Goal: Information Seeking & Learning: Learn about a topic

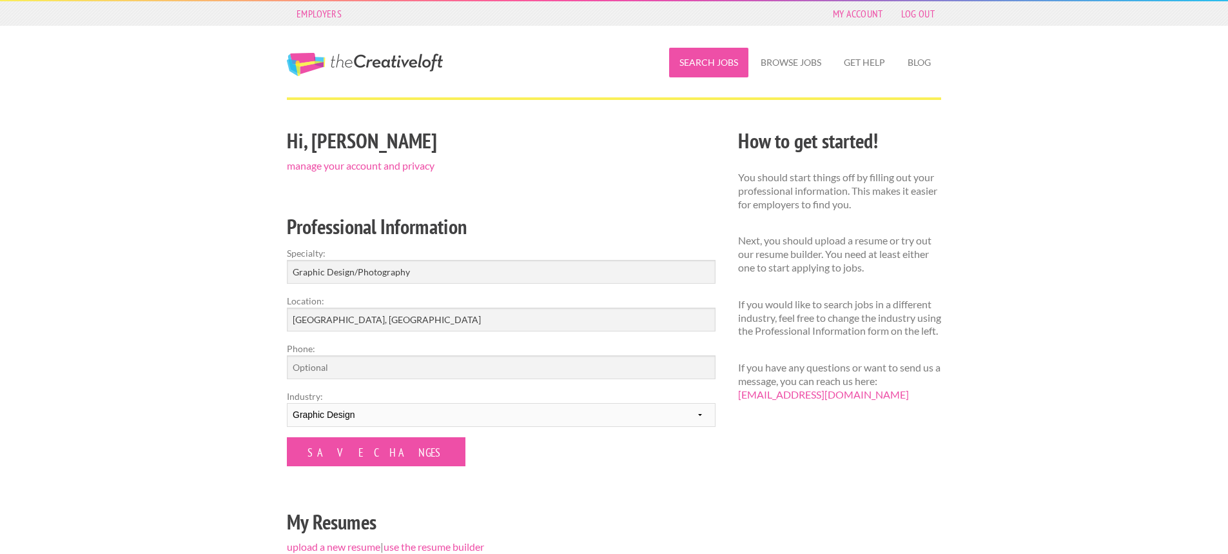
click at [680, 64] on link "Search Jobs" at bounding box center [708, 63] width 79 height 30
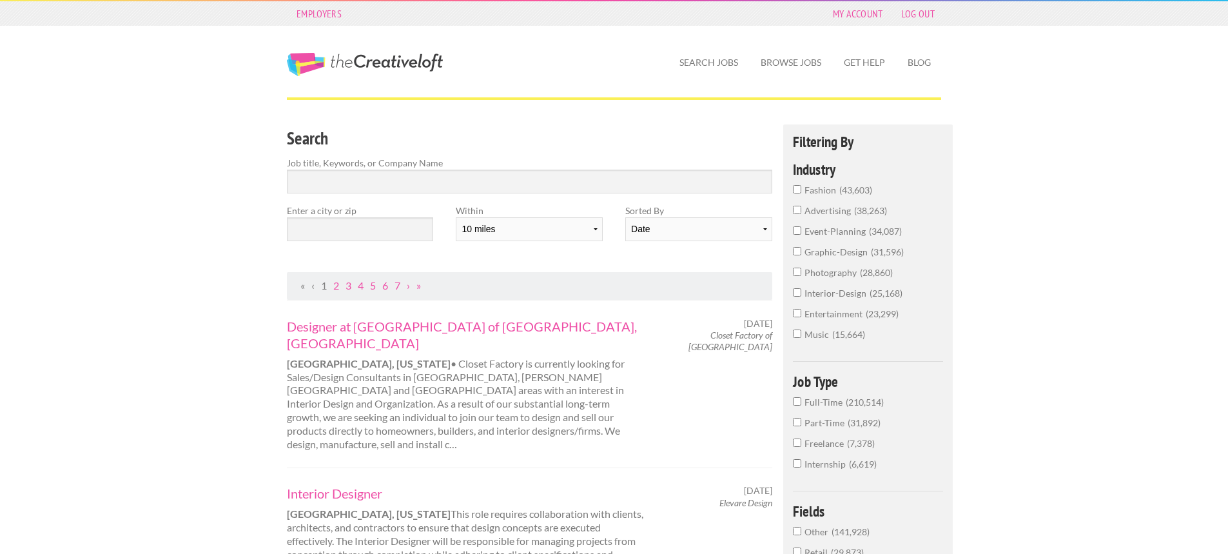
click at [811, 249] on span "graphic-design" at bounding box center [837, 251] width 66 height 11
click at [801, 249] on input "graphic-design 31,596" at bounding box center [797, 251] width 8 height 8
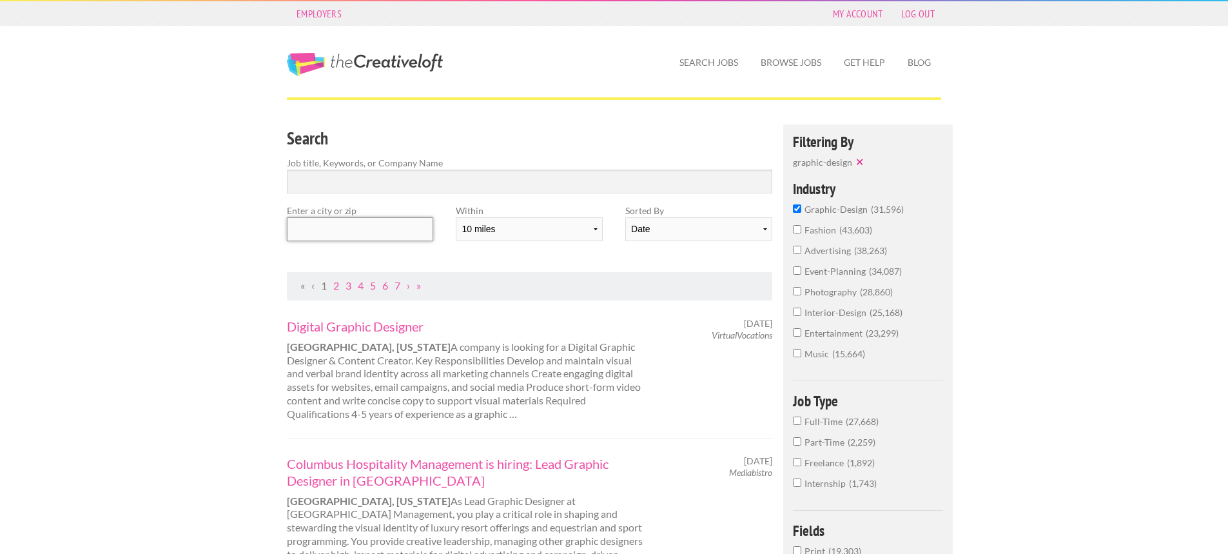
click at [376, 228] on input "text" at bounding box center [360, 229] width 146 height 24
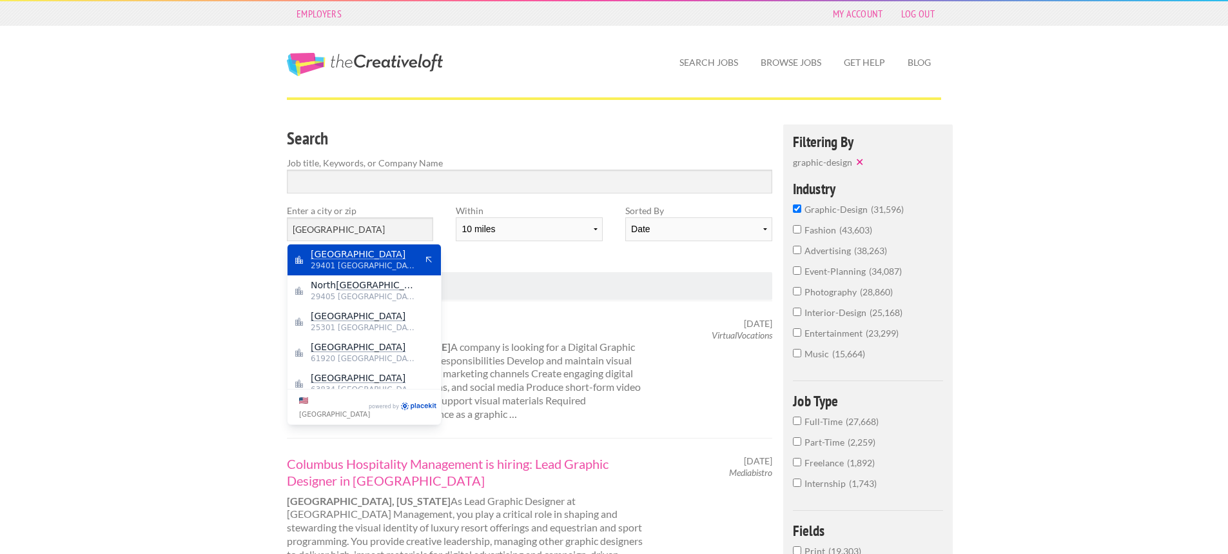
click at [351, 260] on span "29401 United States of America" at bounding box center [364, 266] width 106 height 12
type input "Charleston"
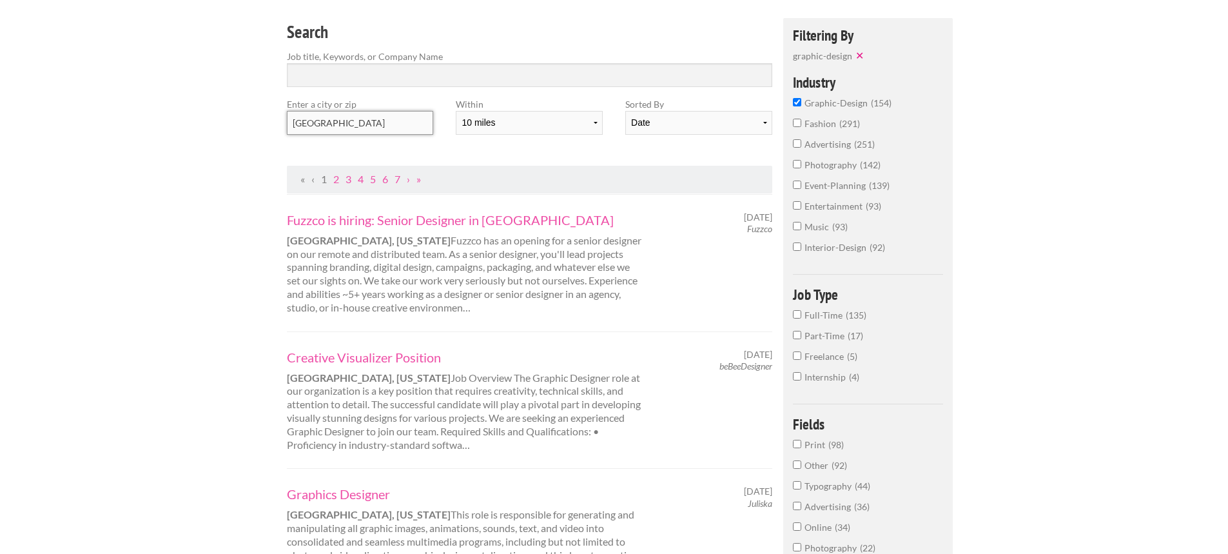
scroll to position [129, 0]
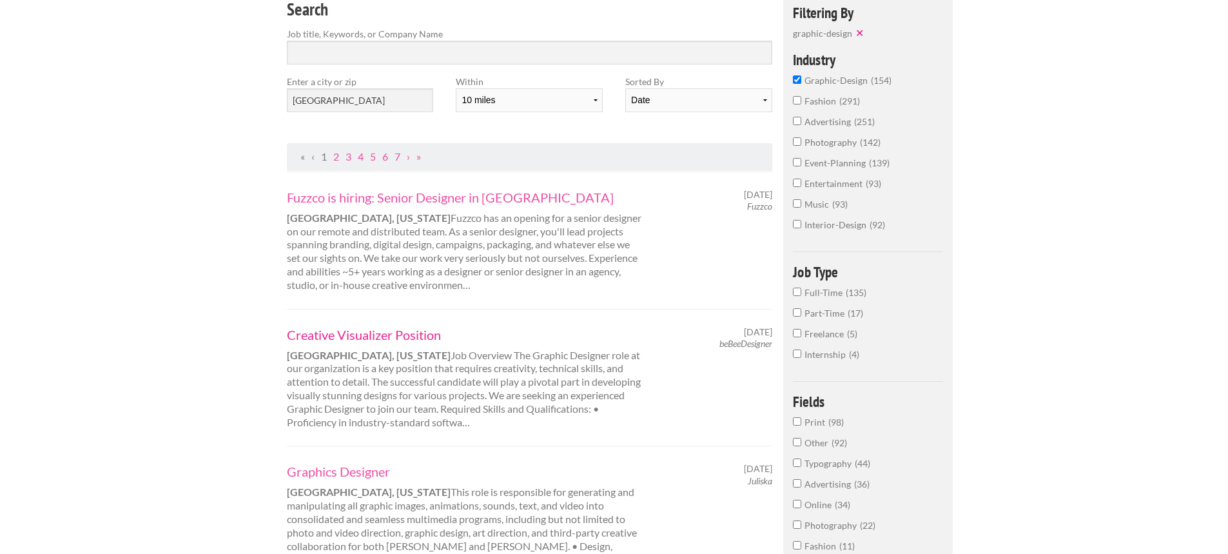
click at [403, 335] on link "Creative Visualizer Position" at bounding box center [466, 334] width 358 height 17
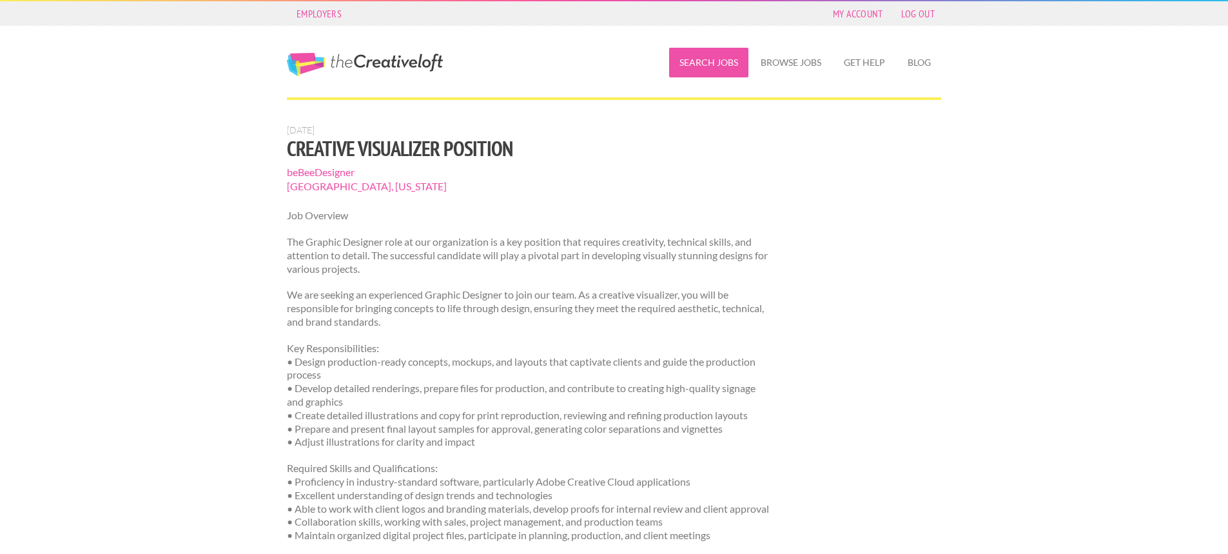
click at [716, 69] on link "Search Jobs" at bounding box center [708, 63] width 79 height 30
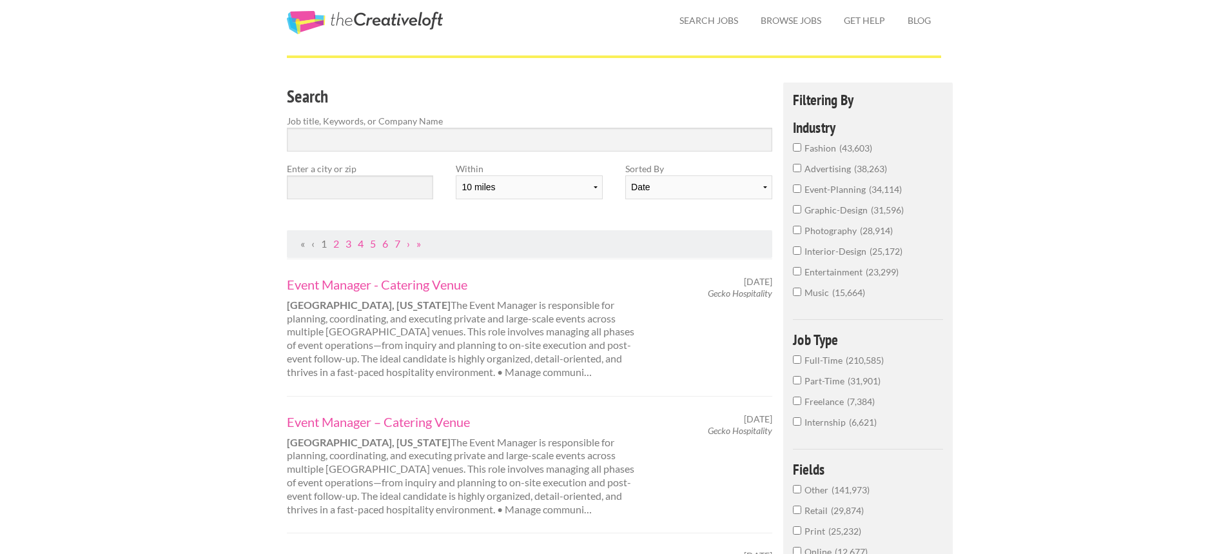
scroll to position [64, 0]
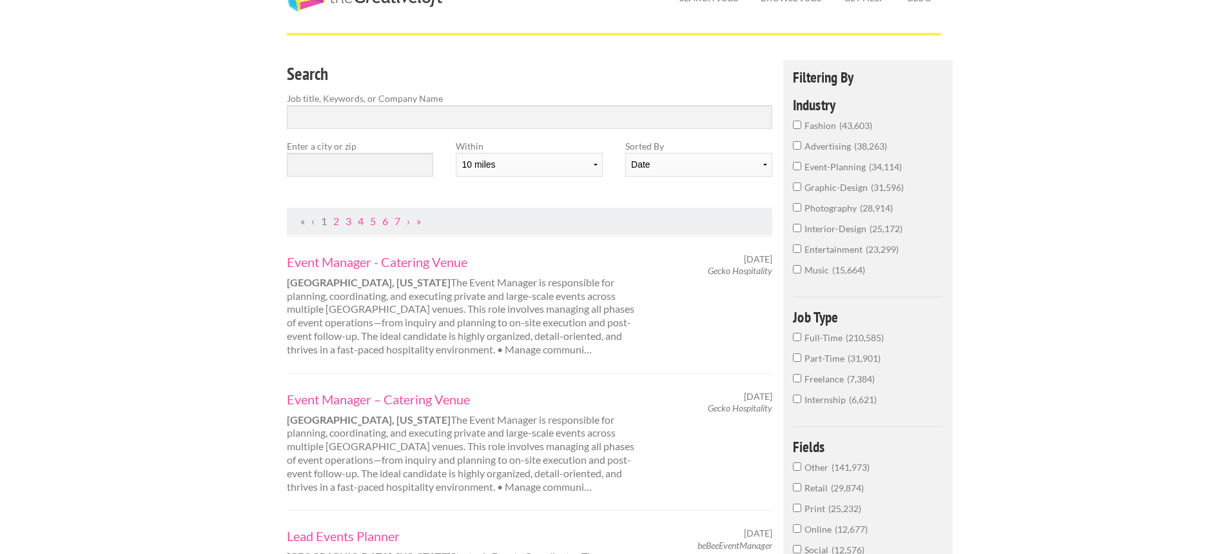
click at [828, 189] on span "graphic-design" at bounding box center [837, 187] width 66 height 11
click at [801, 189] on input "graphic-design 31,596" at bounding box center [797, 186] width 8 height 8
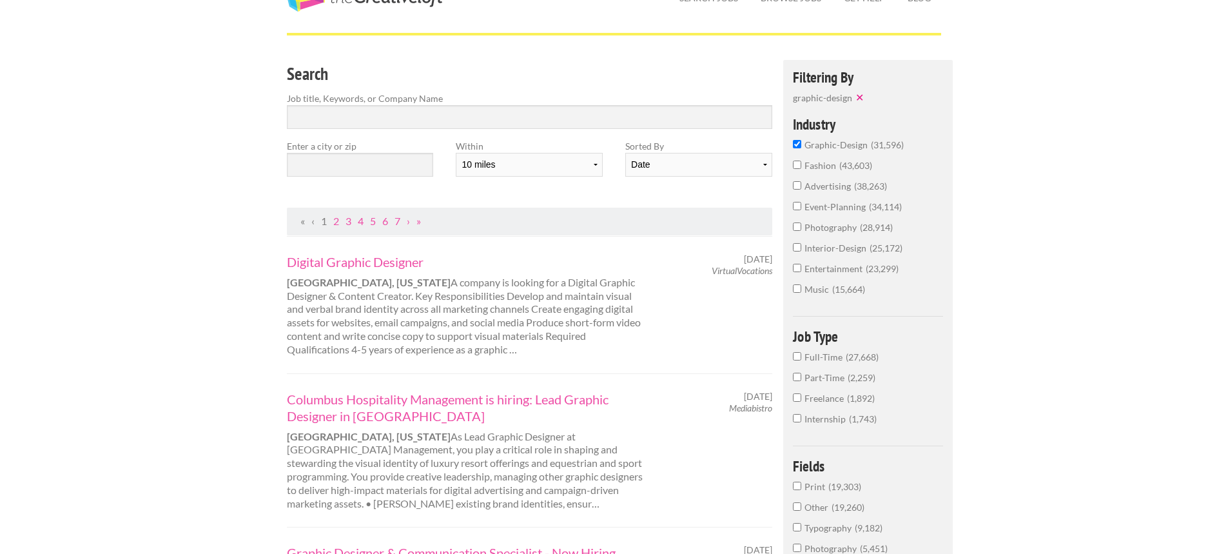
click at [840, 355] on span "Full-Time" at bounding box center [824, 356] width 41 height 11
click at [801, 355] on input "Full-Time 27,668" at bounding box center [797, 356] width 8 height 8
click at [345, 162] on input "text" at bounding box center [360, 165] width 146 height 24
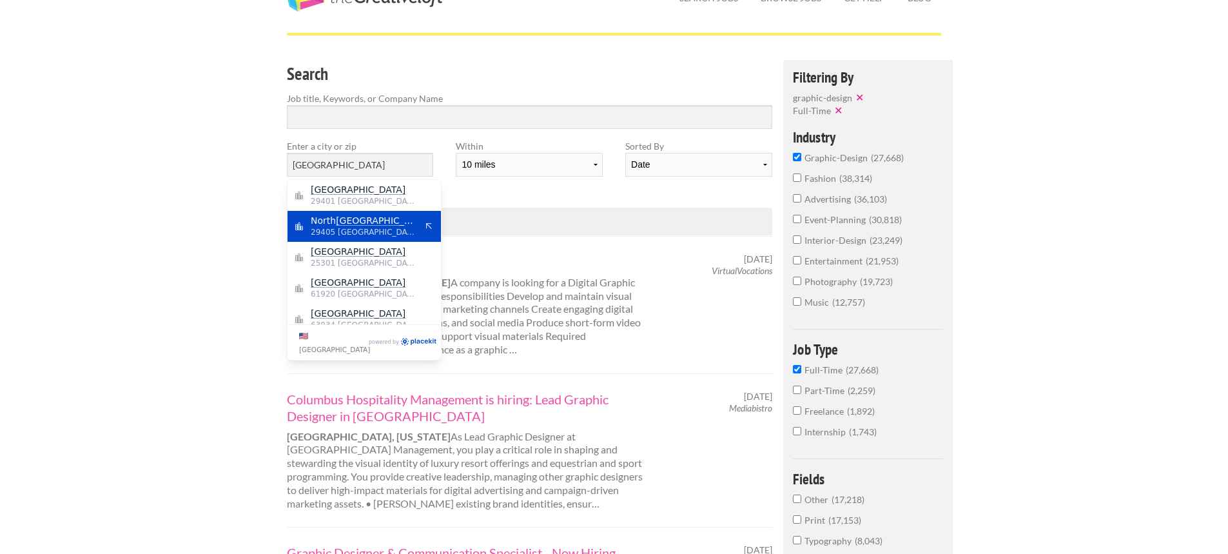
click at [327, 230] on span "29405 [GEOGRAPHIC_DATA]" at bounding box center [364, 232] width 106 height 12
type input "[GEOGRAPHIC_DATA]"
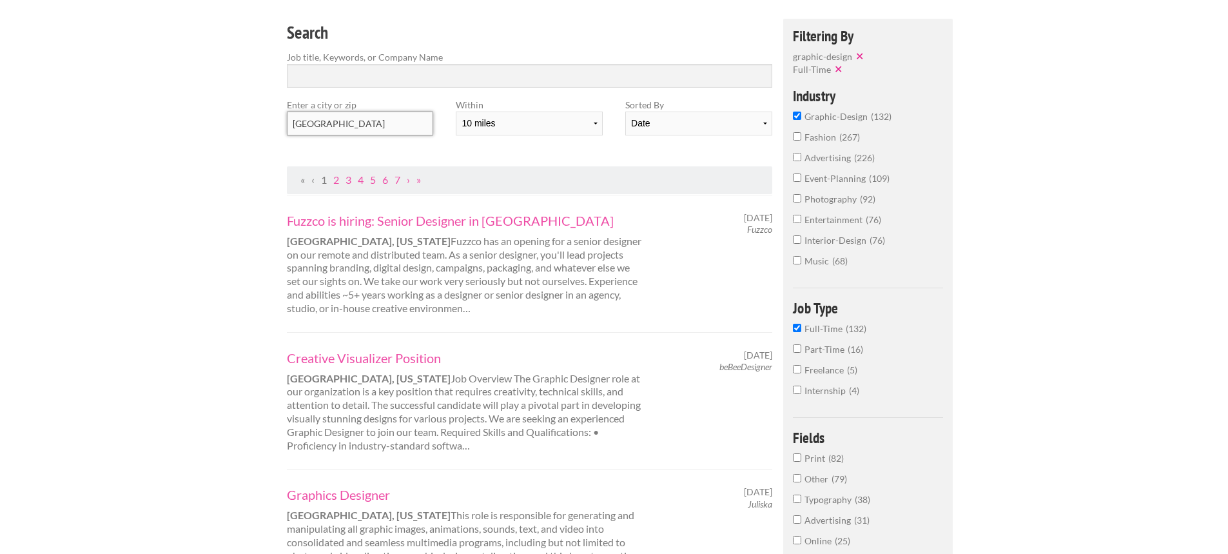
scroll to position [129, 0]
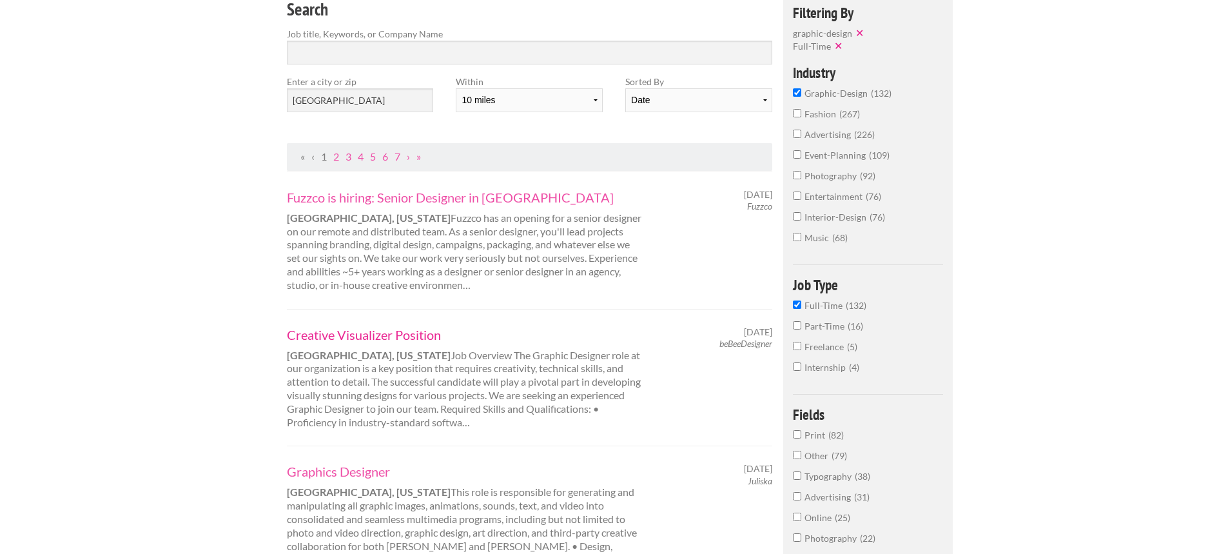
click at [384, 334] on link "Creative Visualizer Position" at bounding box center [466, 334] width 358 height 17
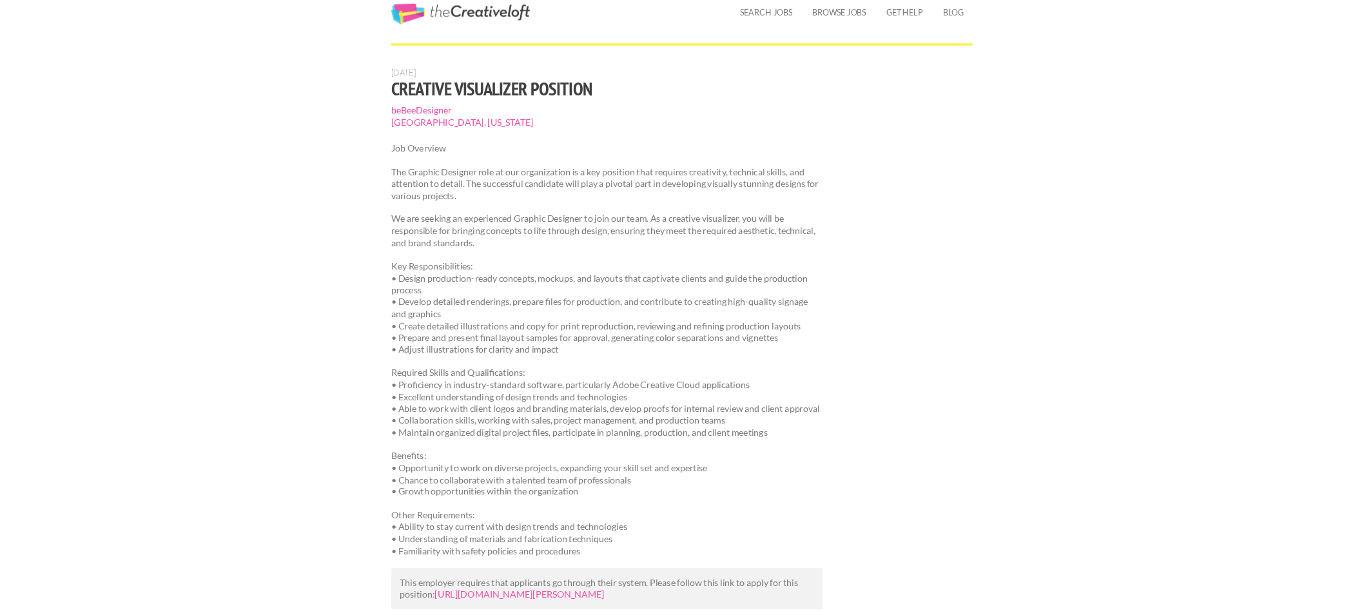
scroll to position [48, 0]
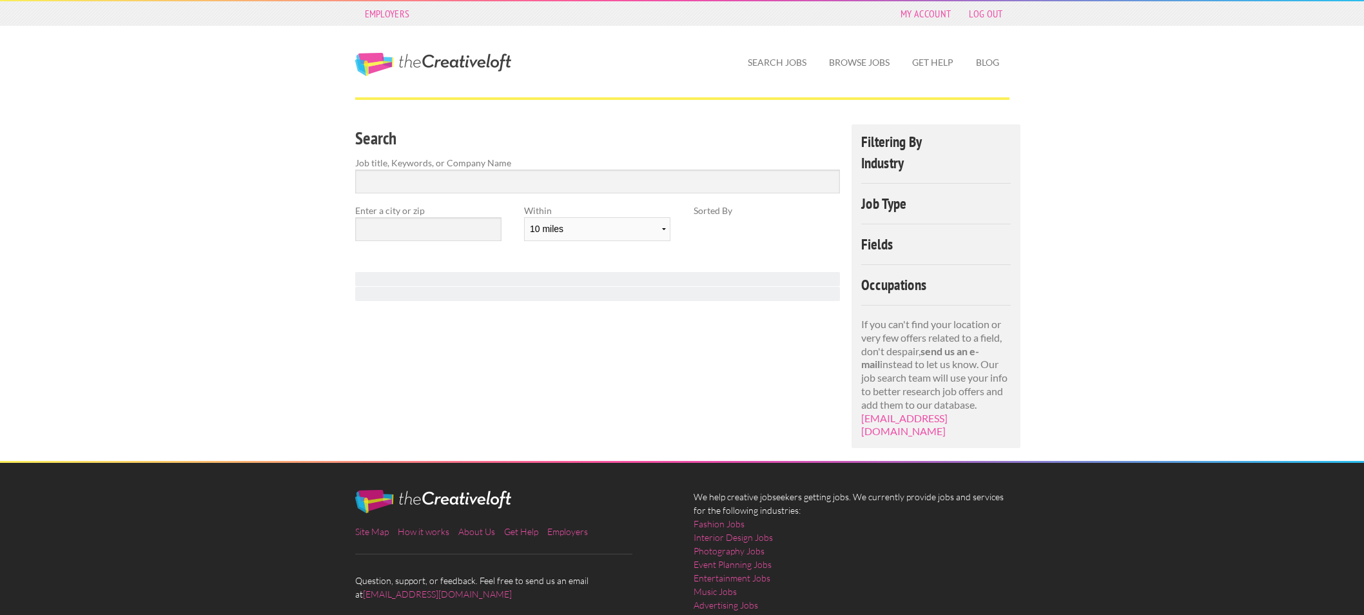
scroll to position [68, 0]
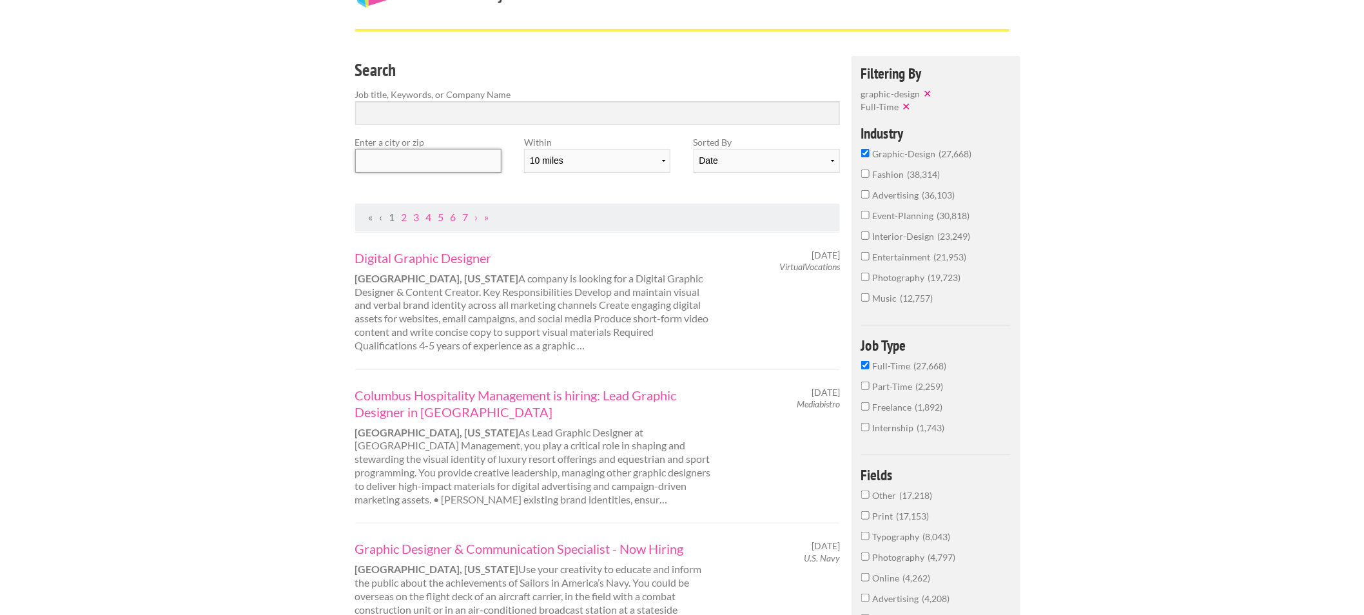
click at [409, 168] on input "text" at bounding box center [428, 161] width 146 height 24
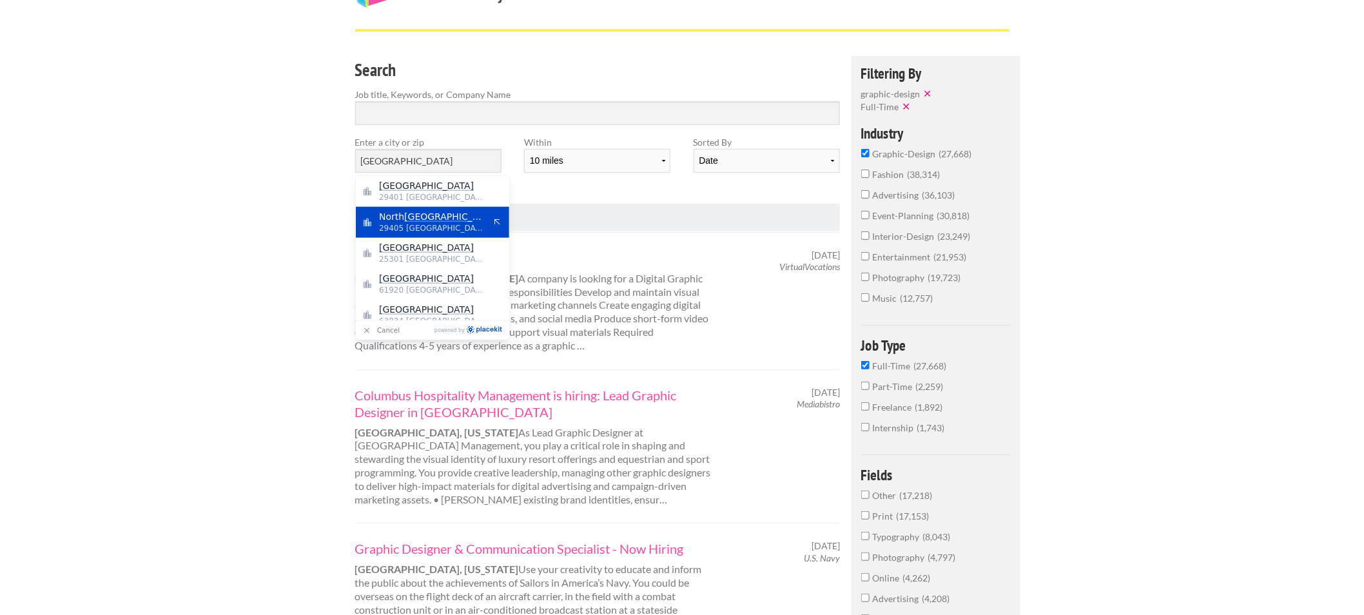
click at [397, 215] on span "North Charleston" at bounding box center [432, 217] width 106 height 12
type input "North Charleston"
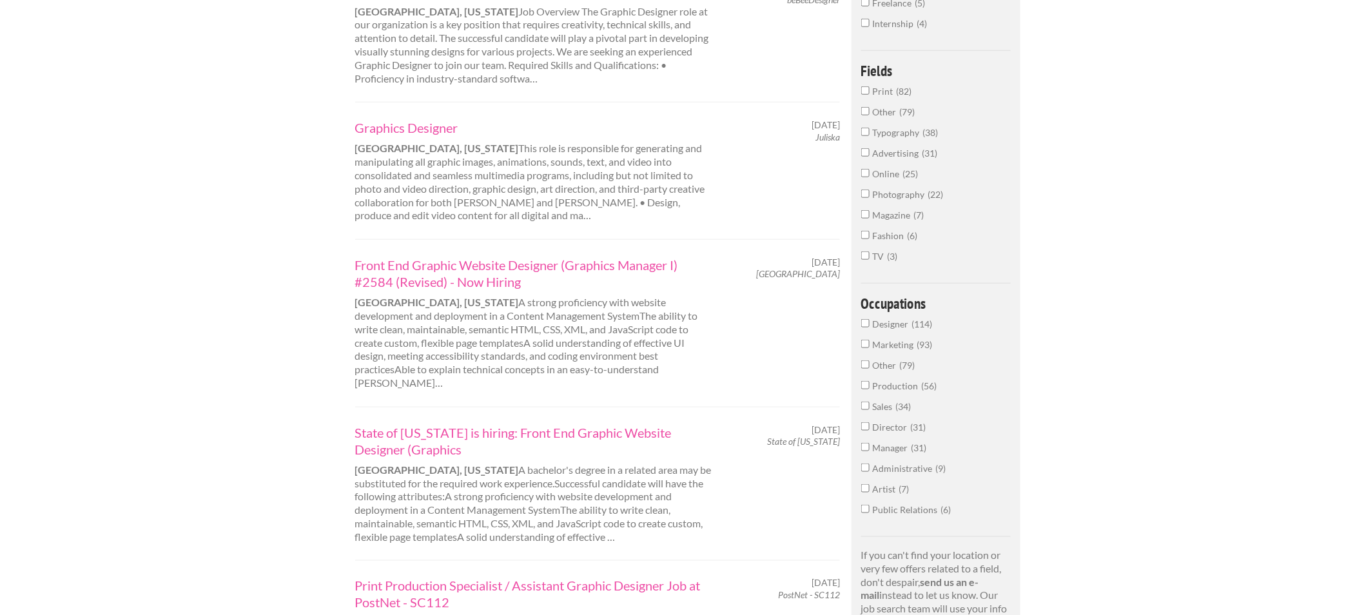
scroll to position [498, 0]
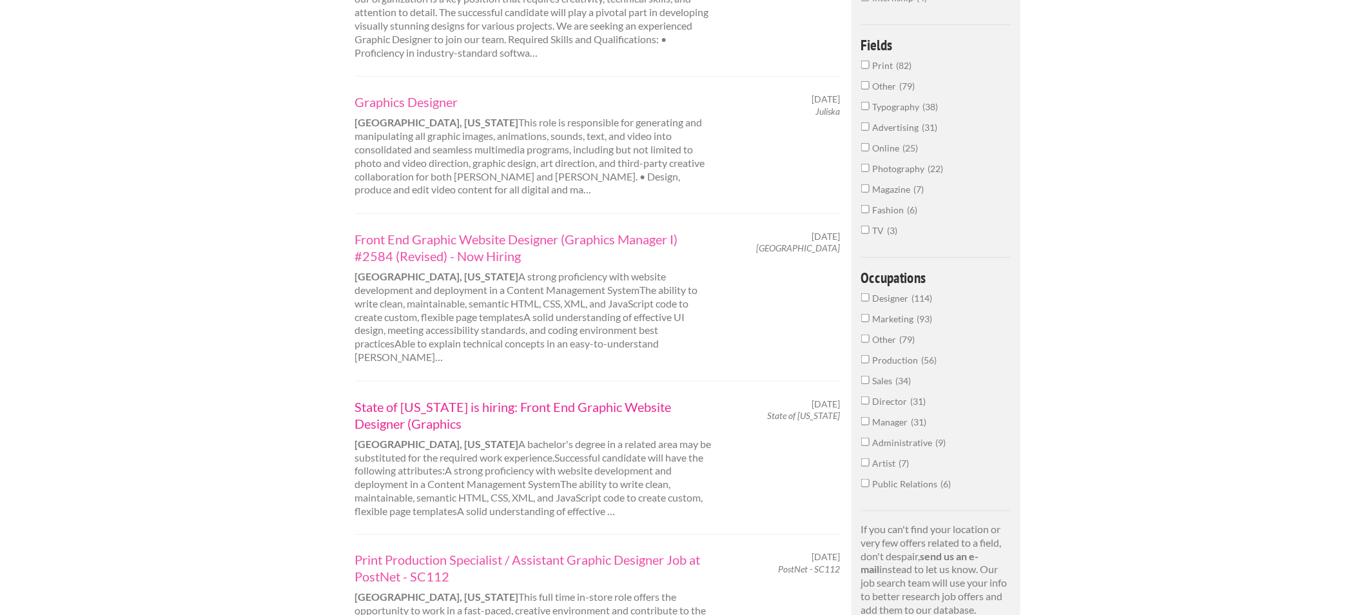
click at [411, 398] on link "State of [US_STATE] is hiring: Front End Graphic Website Designer (Graphics" at bounding box center [534, 415] width 358 height 34
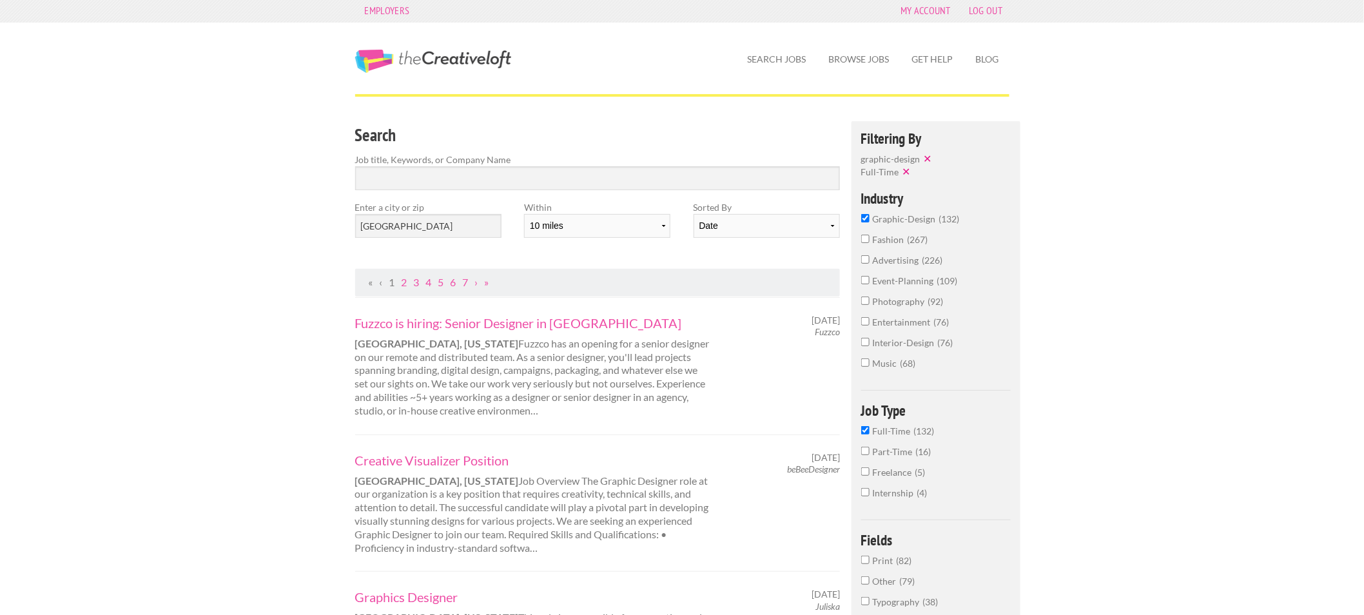
scroll to position [0, 0]
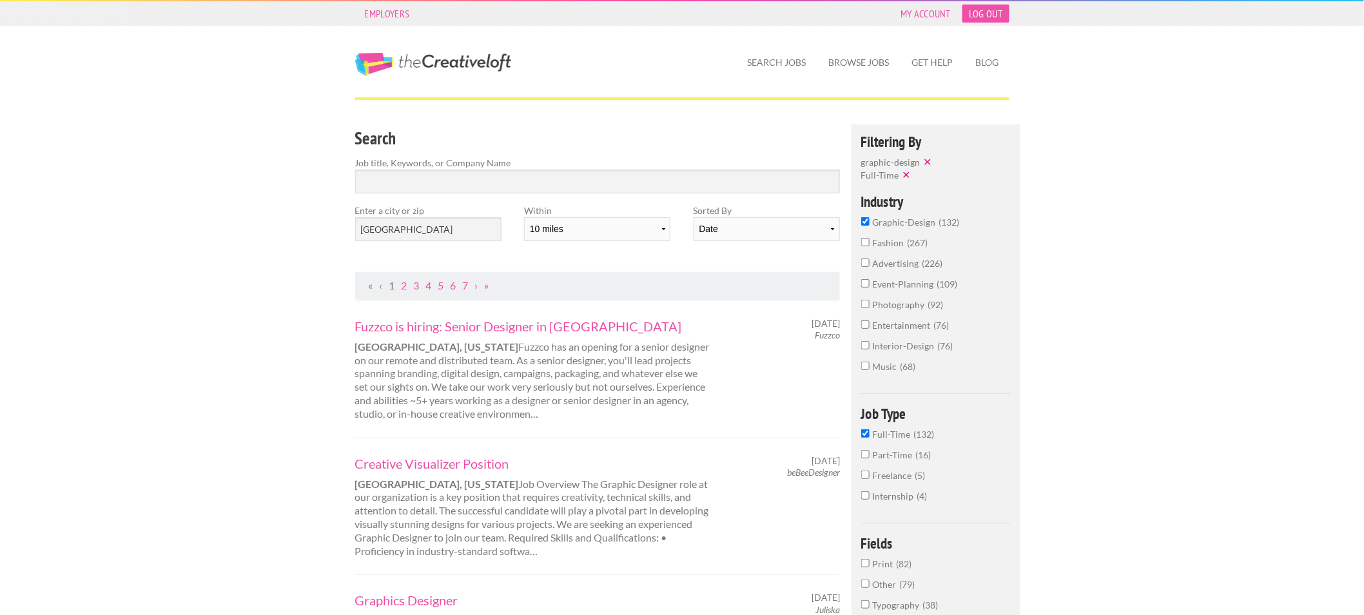
click at [989, 14] on link "Log Out" at bounding box center [985, 14] width 46 height 18
